Goal: Use online tool/utility: Utilize a website feature to perform a specific function

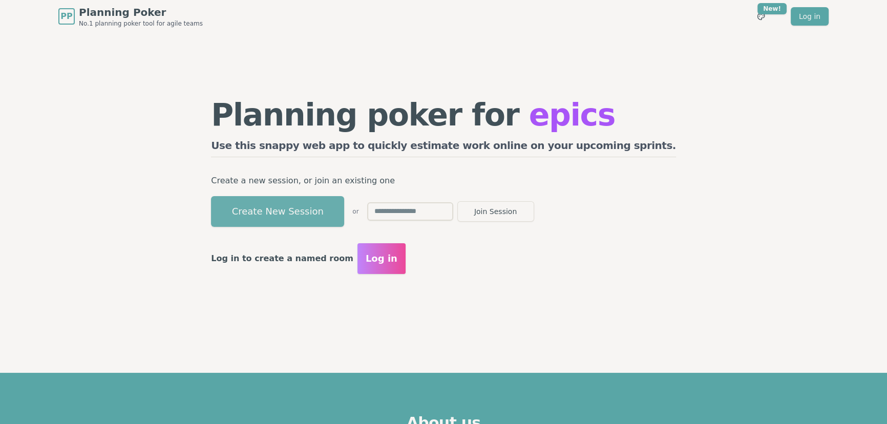
click at [323, 215] on button "Create New Session" at bounding box center [277, 211] width 133 height 31
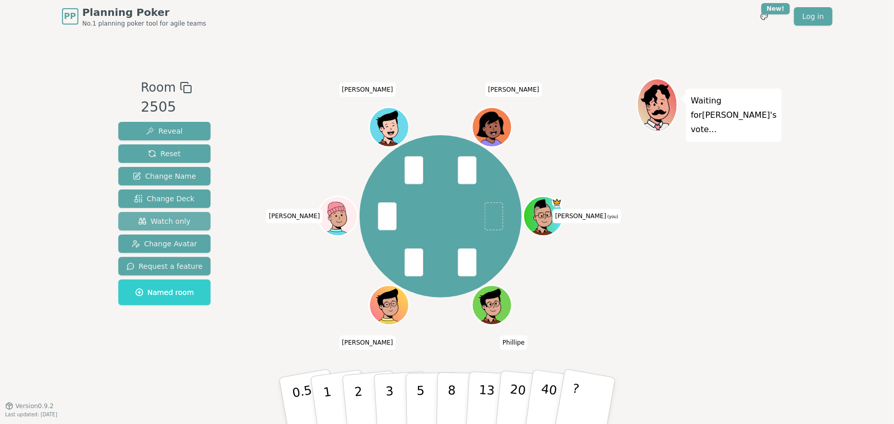
click at [170, 218] on span "Watch only" at bounding box center [164, 221] width 52 height 10
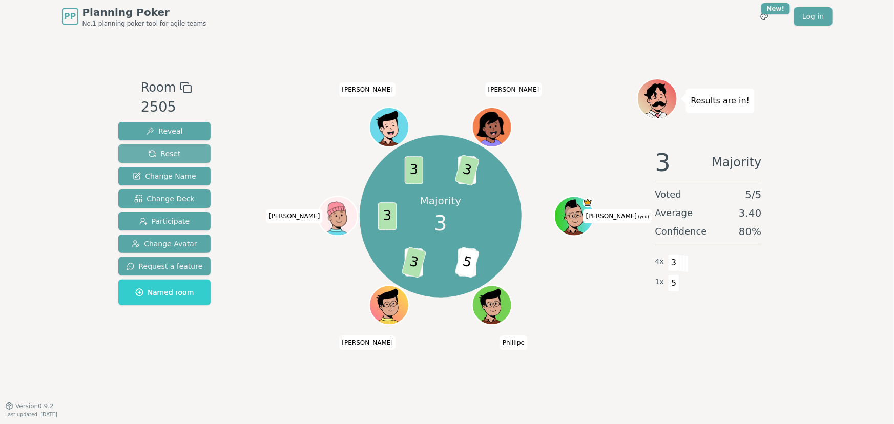
click at [158, 153] on span "Reset" at bounding box center [164, 154] width 32 height 10
click at [165, 149] on span "Reset" at bounding box center [164, 154] width 32 height 10
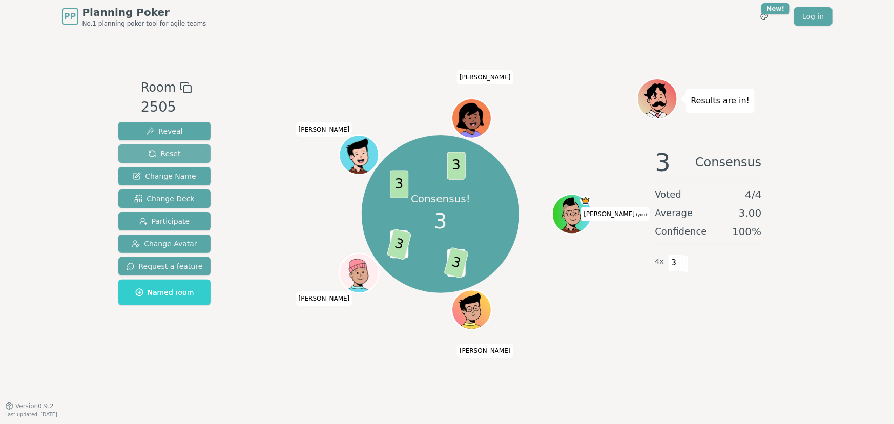
click at [158, 150] on span "Reset" at bounding box center [164, 154] width 32 height 10
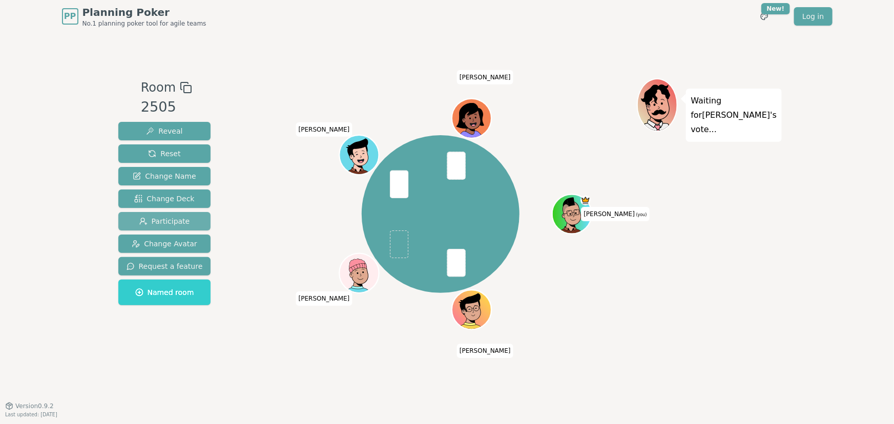
click at [182, 218] on span "Participate" at bounding box center [164, 221] width 51 height 10
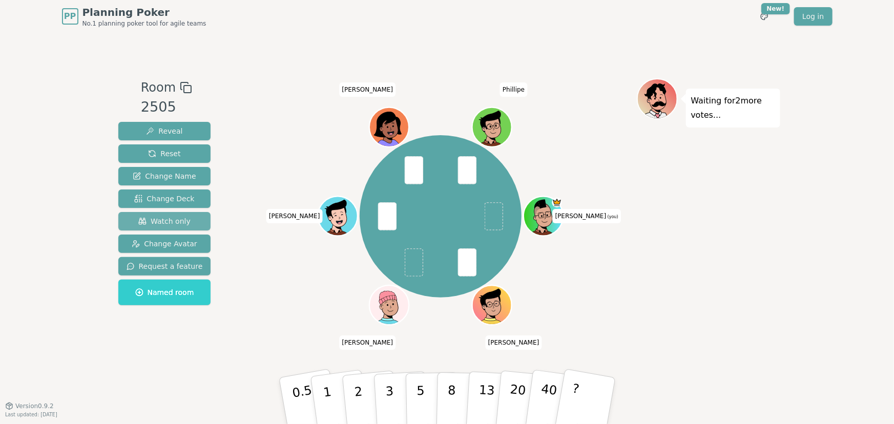
click at [182, 218] on span "Watch only" at bounding box center [164, 221] width 52 height 10
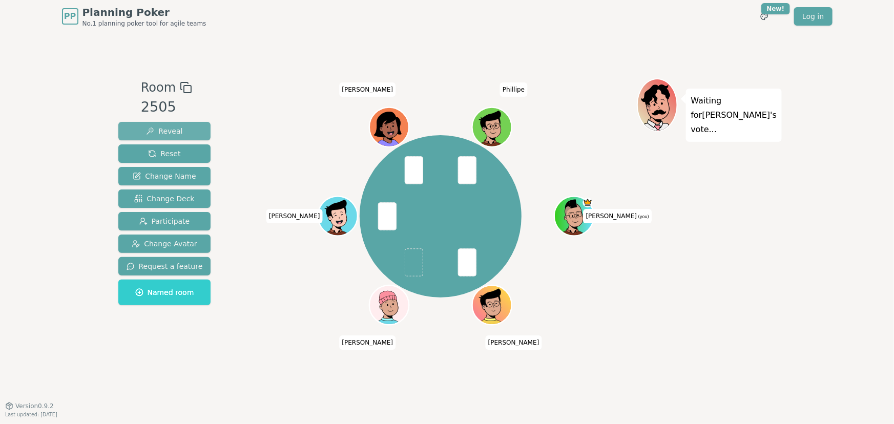
click at [163, 129] on span "Reveal" at bounding box center [164, 131] width 36 height 10
